Goal: Transaction & Acquisition: Purchase product/service

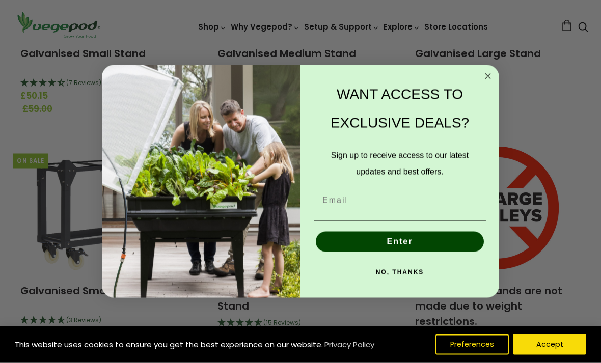
scroll to position [285, 0]
click at [484, 82] on icon "Close dialog" at bounding box center [488, 76] width 12 height 12
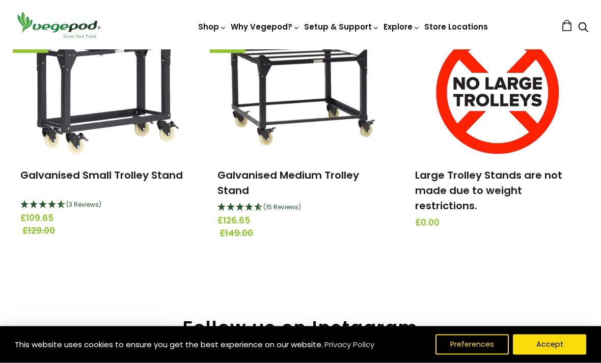
scroll to position [400, 0]
click at [149, 110] on img at bounding box center [103, 93] width 181 height 127
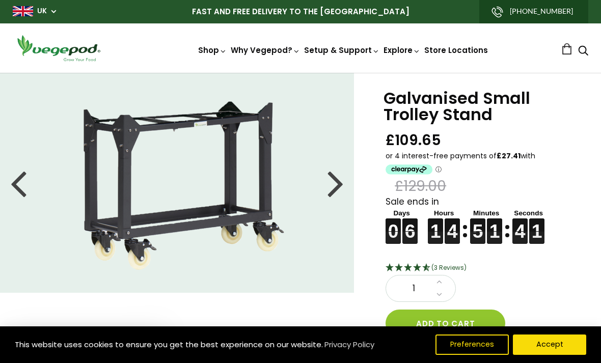
click at [333, 180] on div at bounding box center [335, 183] width 16 height 46
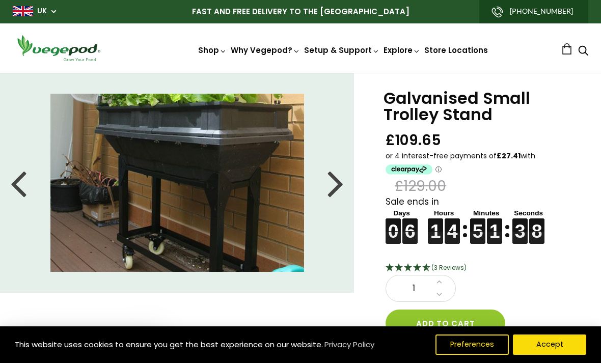
click at [335, 185] on div at bounding box center [335, 183] width 16 height 46
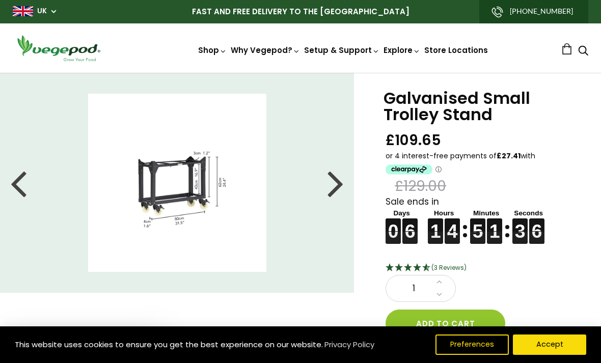
click at [334, 188] on div at bounding box center [335, 183] width 16 height 46
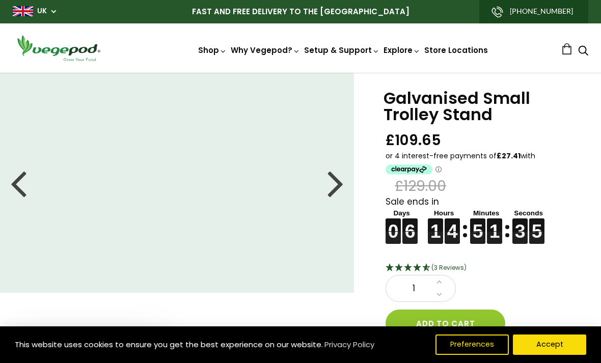
click at [340, 181] on div at bounding box center [335, 183] width 16 height 46
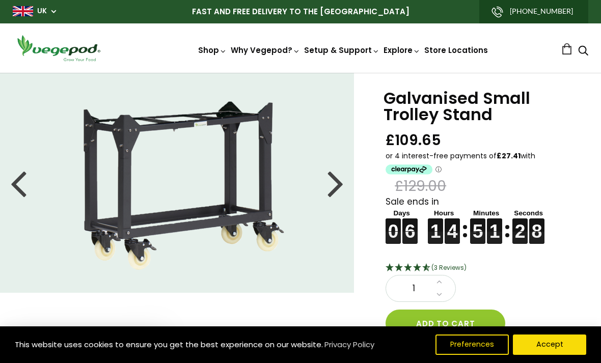
click at [300, 73] on img at bounding box center [300, 73] width 0 height 0
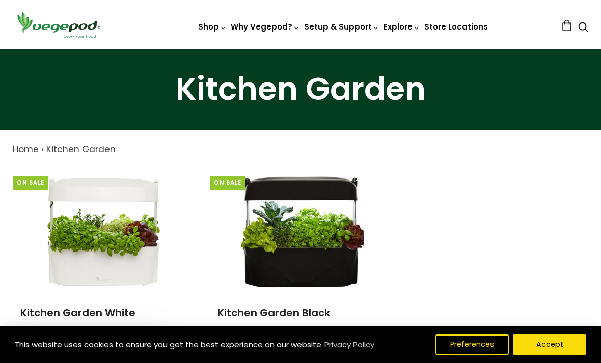
scroll to position [18, 0]
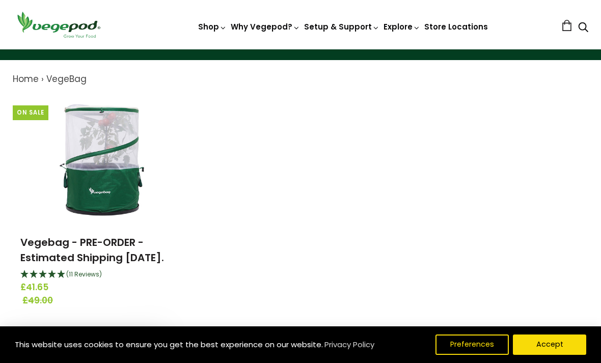
scroll to position [95, 0]
